Goal: Navigation & Orientation: Find specific page/section

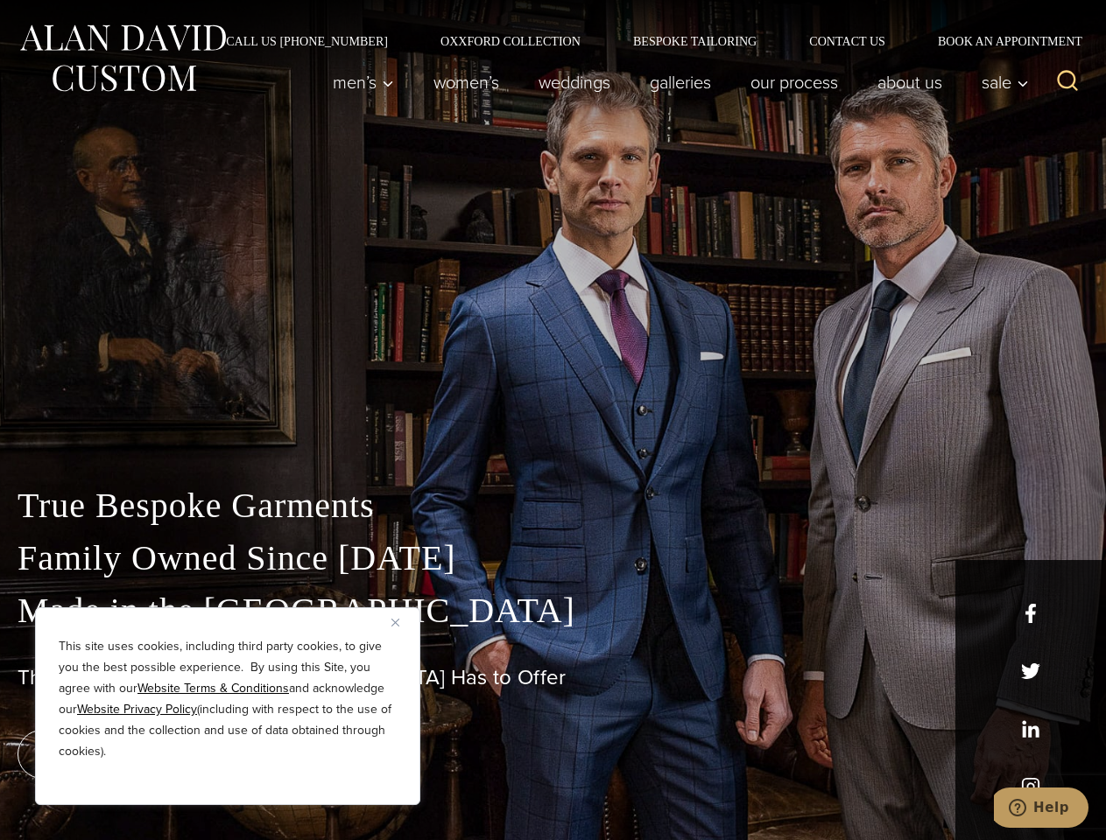
click at [552, 420] on div "True Bespoke Garments Family Owned Since [DATE] Made in [GEOGRAPHIC_DATA] The B…" at bounding box center [553, 616] width 1106 height 448
click at [402, 622] on button "Close" at bounding box center [401, 622] width 21 height 21
click at [228, 782] on div "True Bespoke Garments Family Owned Since [DATE] Made in [GEOGRAPHIC_DATA] The B…" at bounding box center [553, 660] width 1106 height 361
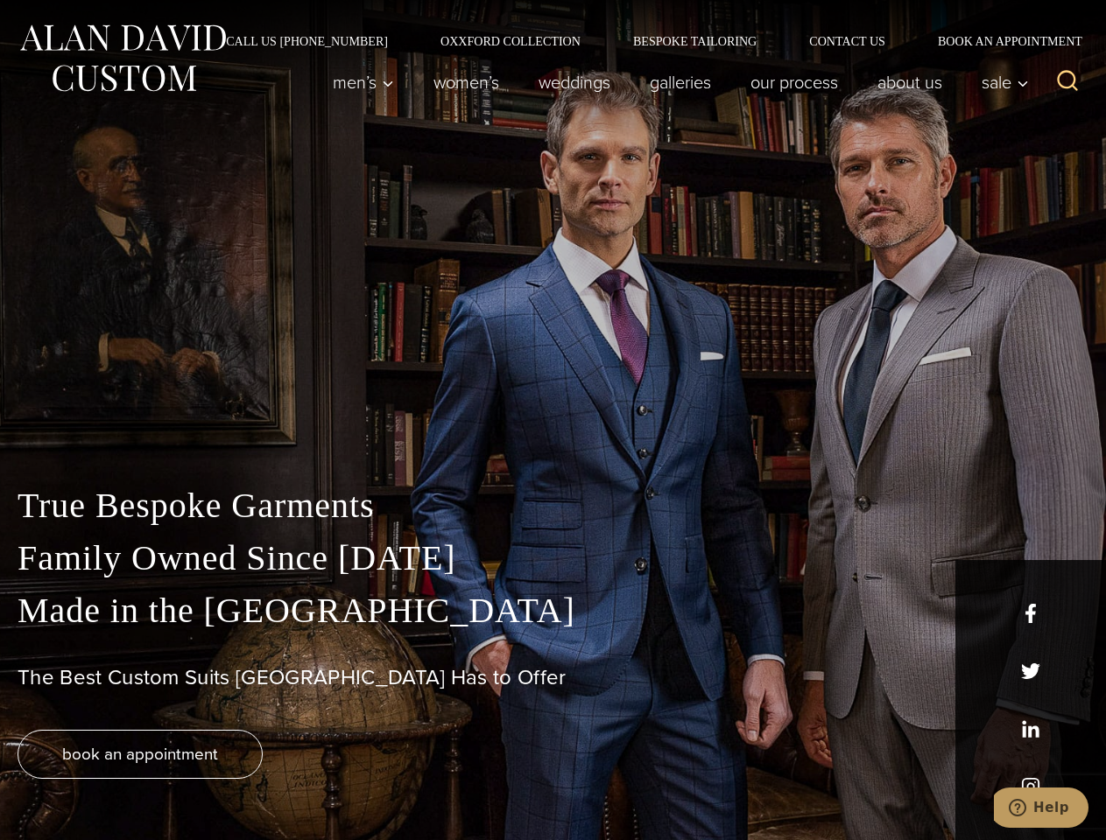
click at [1067, 82] on icon "Search" at bounding box center [1067, 80] width 25 height 25
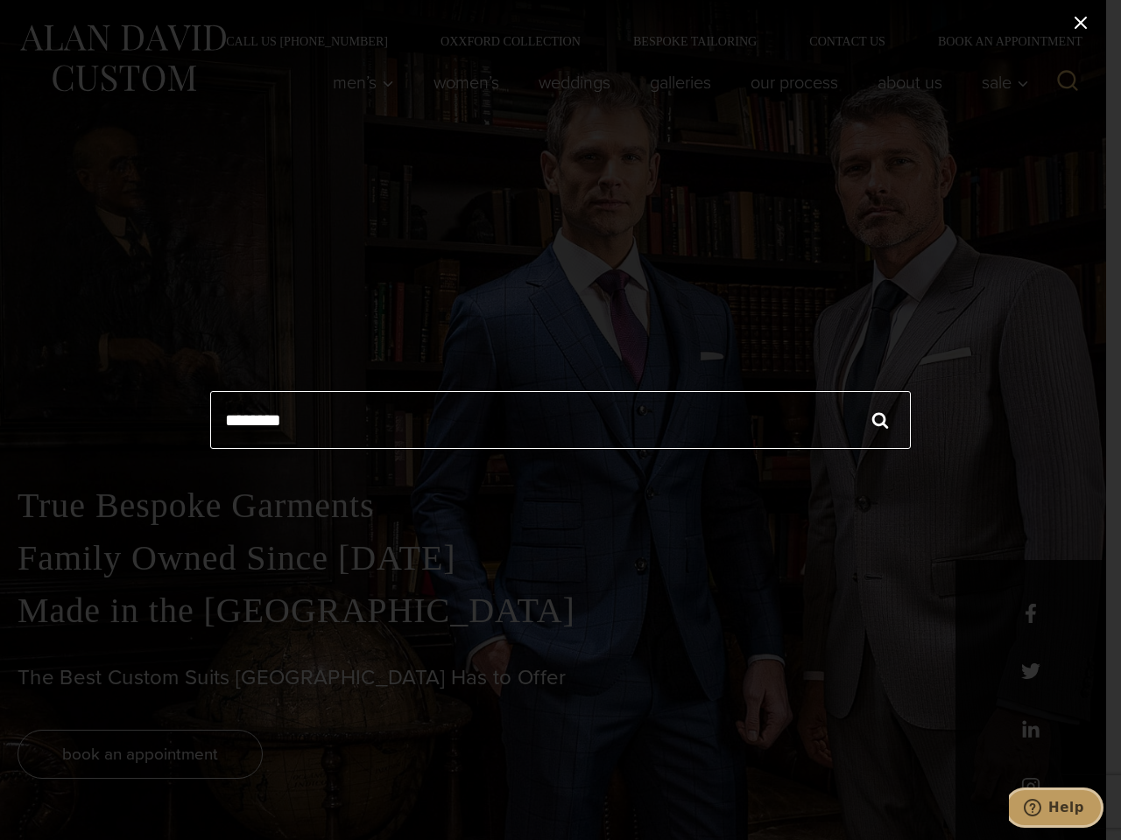
click at [1041, 808] on icon "Help" at bounding box center [1032, 808] width 18 height 18
